Goal: Browse casually: Explore the website without a specific task or goal

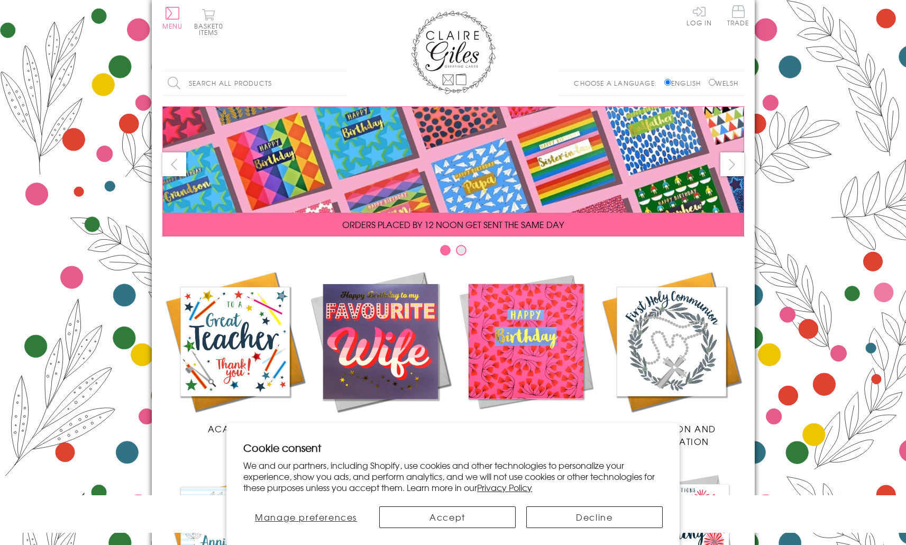
scroll to position [381, 0]
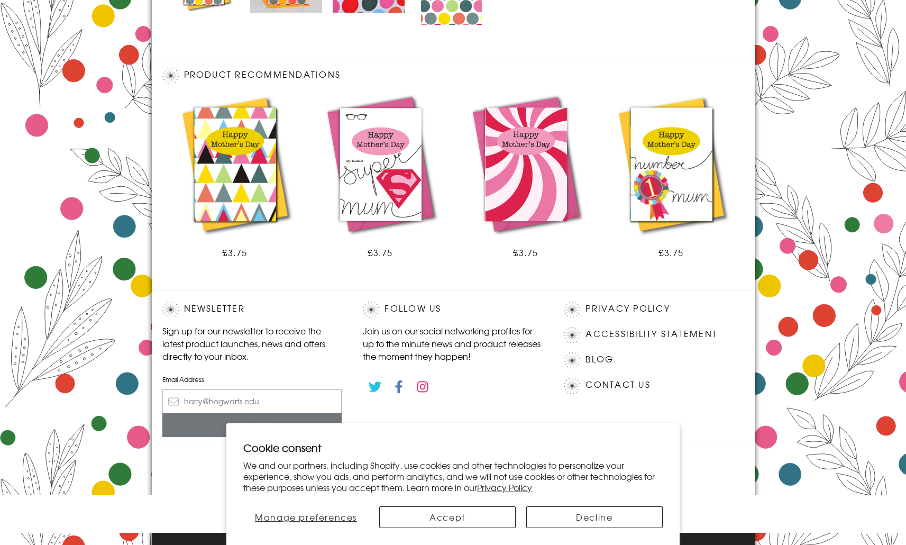
scroll to position [560, 0]
